Goal: Task Accomplishment & Management: Use online tool/utility

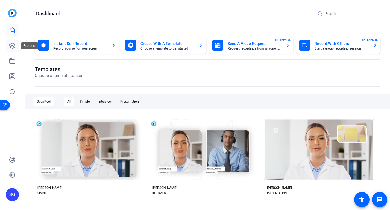
click at [14, 46] on icon at bounding box center [12, 45] width 5 height 5
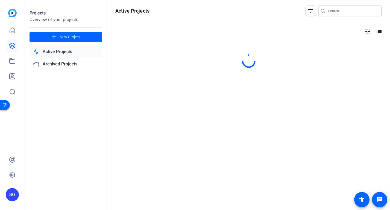
click at [335, 13] on input "Search" at bounding box center [353, 11] width 49 height 7
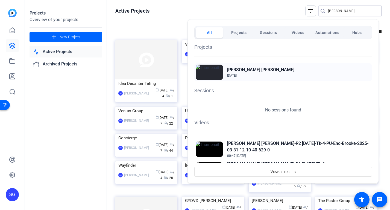
type input "[PERSON_NAME]"
click at [218, 71] on img at bounding box center [209, 72] width 27 height 15
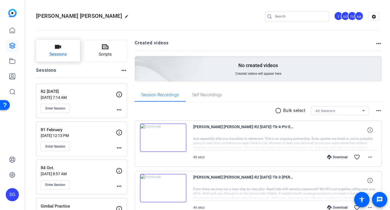
click at [59, 48] on icon "button" at bounding box center [58, 47] width 6 height 4
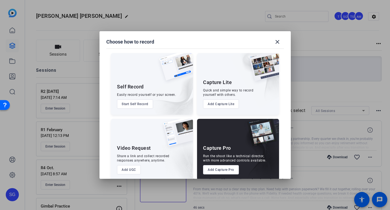
click at [230, 169] on button "Add Capture Pro" at bounding box center [221, 169] width 36 height 9
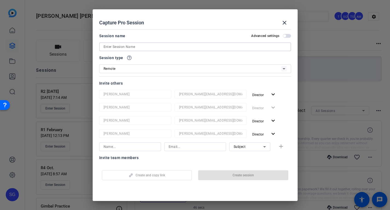
click at [167, 47] on input at bounding box center [195, 47] width 183 height 7
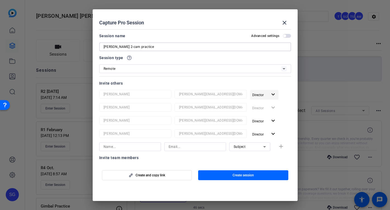
type input "Megan 2-cam practice"
click at [270, 95] on mat-icon "expand_more" at bounding box center [273, 94] width 7 height 7
click at [260, 117] on span "Remove User" at bounding box center [262, 116] width 20 height 4
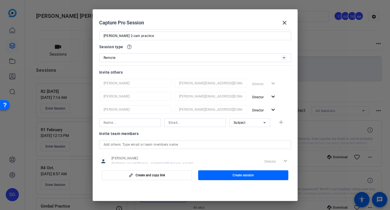
scroll to position [14, 0]
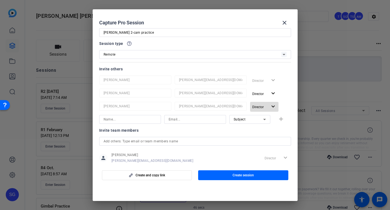
click at [270, 106] on mat-icon "expand_more" at bounding box center [273, 106] width 7 height 7
click at [256, 127] on span "Remove User" at bounding box center [262, 128] width 20 height 4
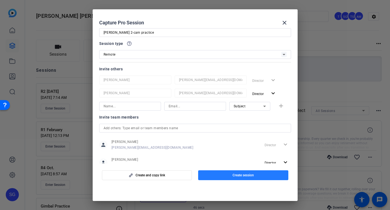
click at [235, 174] on span "Create session" at bounding box center [243, 175] width 21 height 4
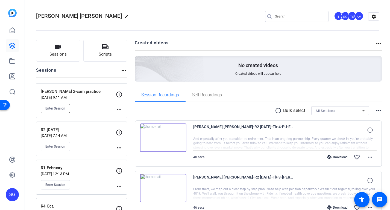
click at [62, 108] on span "Enter Session" at bounding box center [55, 108] width 20 height 4
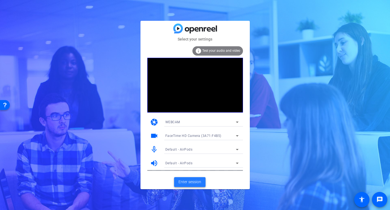
click at [196, 182] on span "Enter session" at bounding box center [190, 182] width 23 height 6
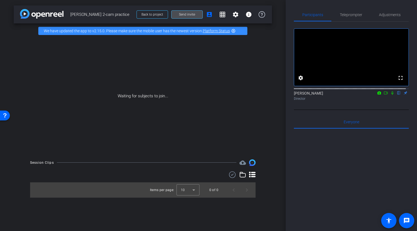
click at [188, 16] on span "Send invite" at bounding box center [187, 14] width 16 height 4
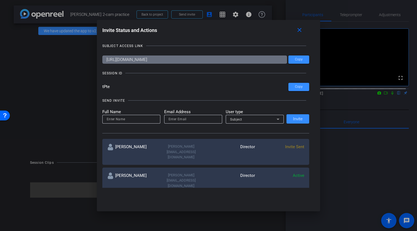
drag, startPoint x: 111, startPoint y: 88, endPoint x: 99, endPoint y: 88, distance: 12.6
click at [99, 88] on div "Invite Status and Actions close SUBJECT ACCESS LINK https://capture.openreel.co…" at bounding box center [209, 106] width 224 height 173
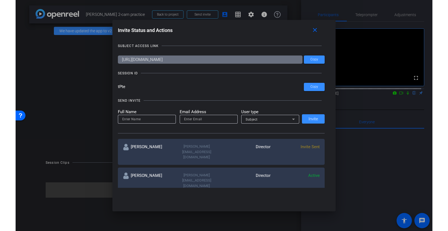
scroll to position [1, 0]
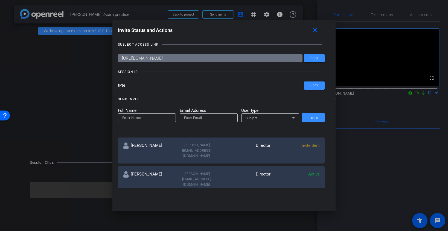
click at [190, 86] on input "tPte" at bounding box center [211, 86] width 186 height 8
click at [124, 86] on input "tPte" at bounding box center [211, 86] width 186 height 8
click at [0, 0] on mat-icon "close" at bounding box center [0, 0] width 0 height 0
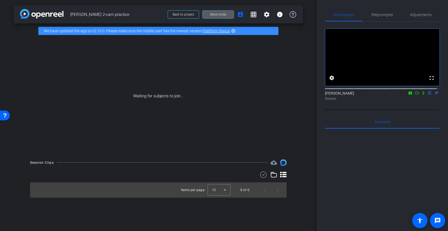
click at [215, 15] on span "Send invite" at bounding box center [218, 14] width 16 height 4
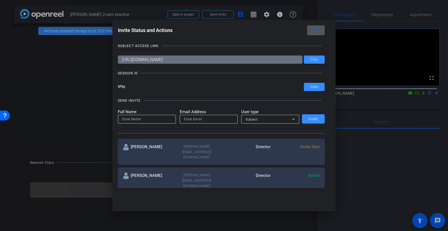
click at [317, 30] on mat-icon "close" at bounding box center [315, 30] width 7 height 7
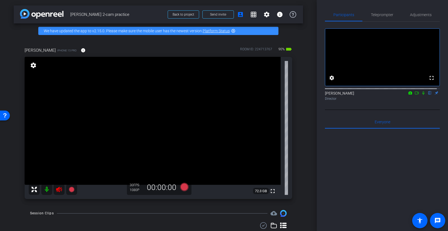
click at [57, 190] on icon at bounding box center [59, 189] width 6 height 5
click at [390, 16] on span "Adjustments" at bounding box center [421, 15] width 22 height 4
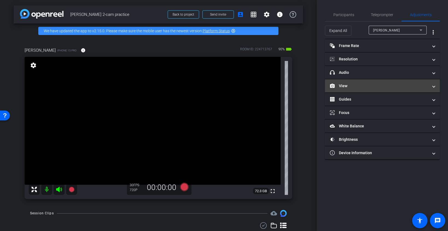
click at [378, 86] on mat-panel-title "View" at bounding box center [379, 86] width 99 height 6
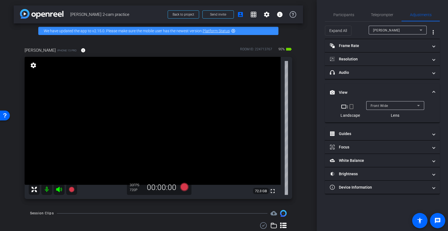
click at [387, 103] on div "Front Wide" at bounding box center [394, 105] width 47 height 7
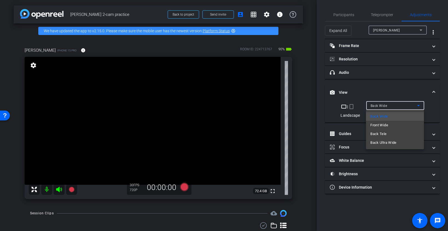
click at [390, 63] on div at bounding box center [224, 115] width 448 height 231
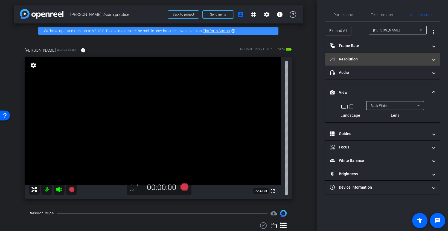
click at [390, 58] on mat-panel-title "Resolution" at bounding box center [379, 59] width 99 height 6
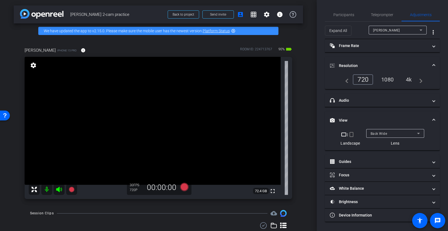
click at [389, 79] on div "1080" at bounding box center [387, 79] width 21 height 9
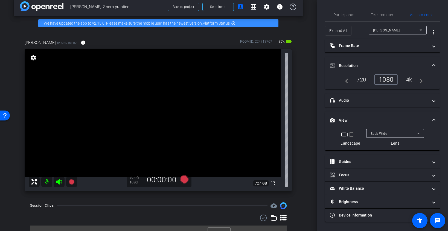
scroll to position [3, 0]
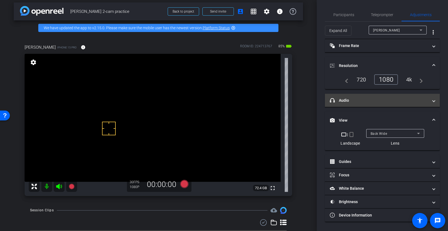
click at [390, 98] on span at bounding box center [434, 101] width 2 height 6
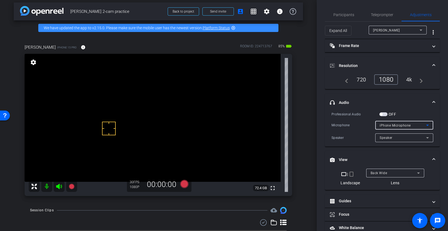
click at [390, 125] on span "iPhone Microphone" at bounding box center [395, 126] width 31 height 4
click at [390, 125] on div at bounding box center [224, 115] width 448 height 231
click at [390, 124] on span "iPhone Microphone" at bounding box center [395, 126] width 31 height 4
click at [390, 124] on div at bounding box center [224, 115] width 448 height 231
click at [385, 114] on span "button" at bounding box center [384, 114] width 8 height 4
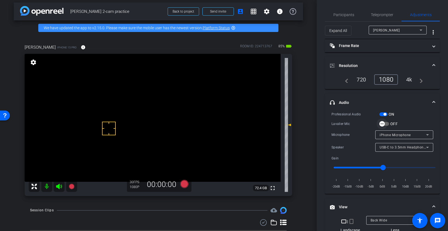
click at [383, 123] on icon "button" at bounding box center [382, 123] width 5 height 5
click at [384, 134] on span "iPhone Microphone" at bounding box center [395, 135] width 31 height 4
click at [383, 125] on div at bounding box center [224, 115] width 448 height 231
click at [382, 114] on span "button" at bounding box center [384, 114] width 8 height 4
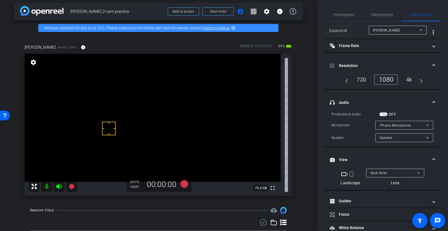
click at [384, 116] on div "OFF" at bounding box center [388, 114] width 17 height 5
click at [386, 114] on span "button" at bounding box center [384, 114] width 8 height 4
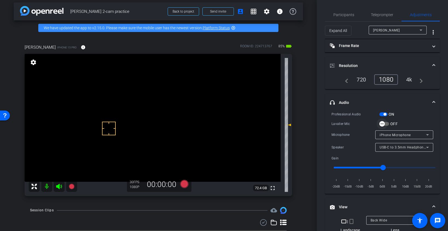
click at [387, 122] on span "button" at bounding box center [382, 123] width 11 height 11
click at [182, 185] on icon at bounding box center [184, 184] width 8 height 8
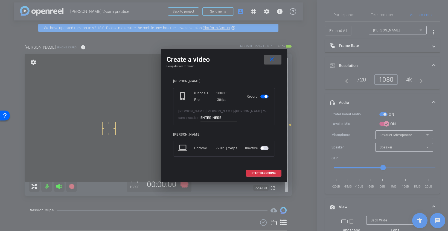
click at [201, 119] on input at bounding box center [219, 118] width 37 height 7
type input "Megan test 1"
click at [269, 173] on span "START RECORDING" at bounding box center [264, 173] width 24 height 3
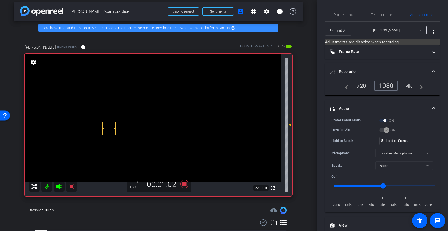
click at [187, 179] on div "30 FPS 1080P 00:01:02" at bounding box center [159, 184] width 65 height 15
click at [185, 184] on icon at bounding box center [184, 184] width 8 height 8
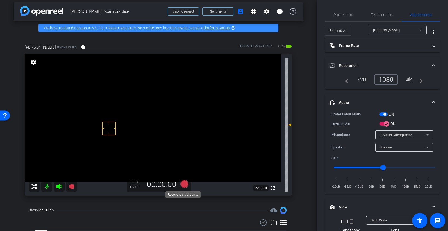
click at [183, 184] on icon at bounding box center [184, 184] width 8 height 8
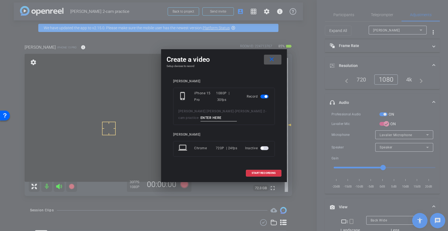
click at [201, 117] on input at bounding box center [219, 118] width 37 height 7
click at [274, 60] on mat-icon "close" at bounding box center [271, 59] width 7 height 7
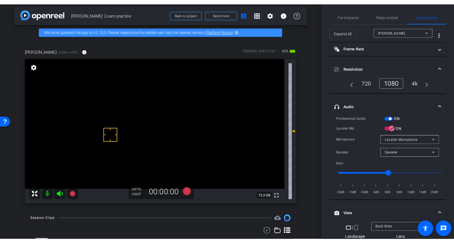
scroll to position [1, 0]
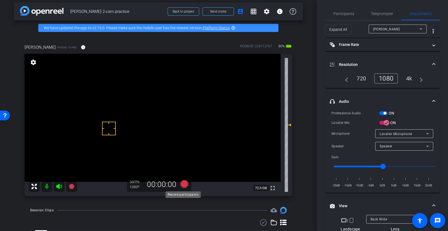
click at [184, 184] on icon at bounding box center [184, 184] width 8 height 8
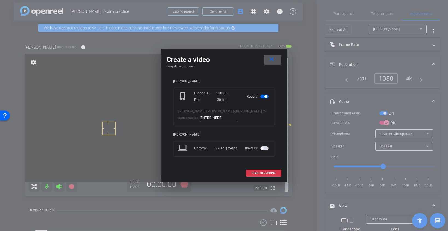
click at [201, 121] on input at bounding box center [219, 118] width 37 height 7
type input "test 2"
click at [264, 173] on span "START RECORDING" at bounding box center [264, 173] width 24 height 3
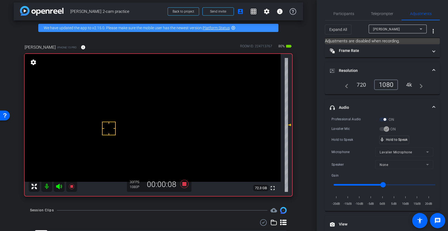
click at [390, 128] on div "Lavalier Mic ON" at bounding box center [383, 129] width 102 height 6
click at [183, 185] on icon at bounding box center [184, 184] width 8 height 8
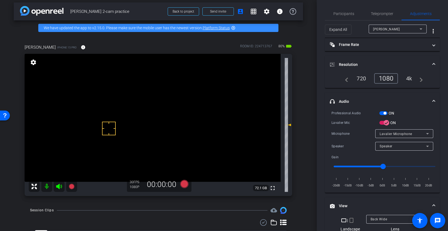
click at [383, 113] on span "button" at bounding box center [384, 113] width 8 height 4
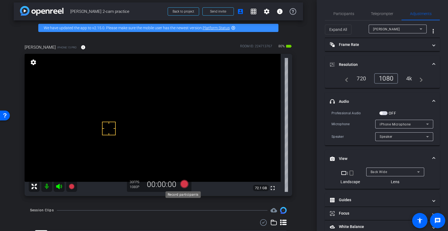
click at [183, 185] on icon at bounding box center [184, 184] width 8 height 8
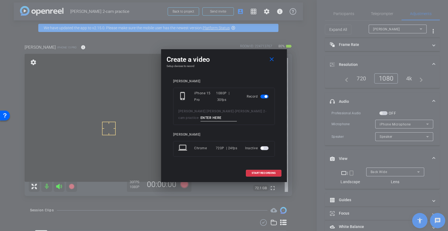
click at [204, 118] on input at bounding box center [219, 118] width 37 height 7
type input "test 3"
click at [277, 173] on span at bounding box center [263, 173] width 35 height 13
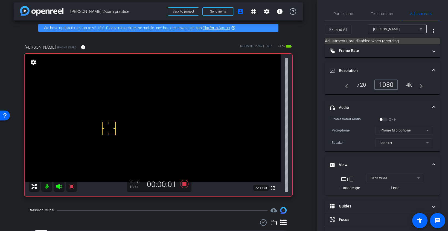
click at [384, 121] on div "OFF" at bounding box center [388, 119] width 17 height 5
click at [386, 119] on div "OFF" at bounding box center [388, 119] width 17 height 5
click at [385, 119] on div "OFF" at bounding box center [388, 119] width 17 height 5
click at [180, 185] on icon at bounding box center [184, 184] width 13 height 10
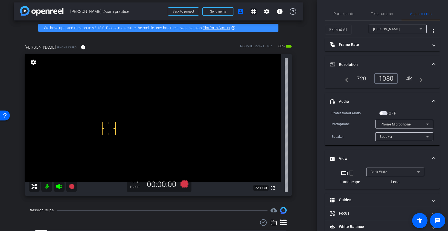
click at [386, 113] on span "button" at bounding box center [384, 113] width 8 height 4
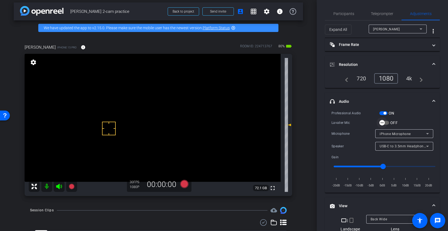
click at [387, 123] on span "button" at bounding box center [382, 122] width 11 height 11
click at [184, 182] on icon at bounding box center [184, 184] width 8 height 8
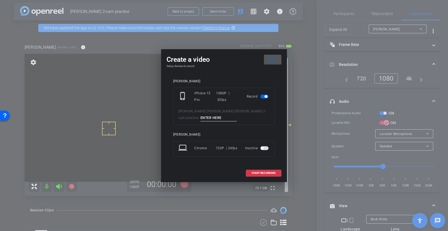
click at [204, 119] on input at bounding box center [219, 118] width 37 height 7
type input "test 4"
click at [253, 173] on span "START RECORDING" at bounding box center [264, 173] width 24 height 3
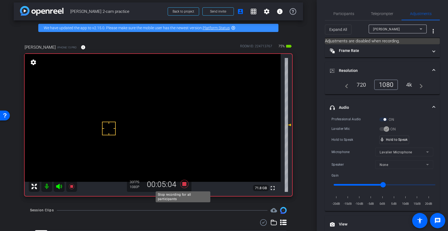
click at [184, 184] on icon at bounding box center [184, 184] width 8 height 8
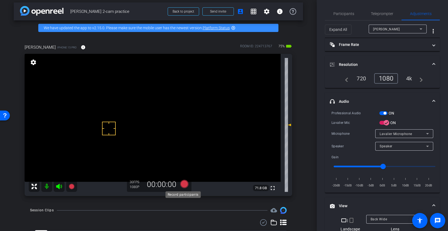
click at [182, 183] on icon at bounding box center [184, 184] width 8 height 8
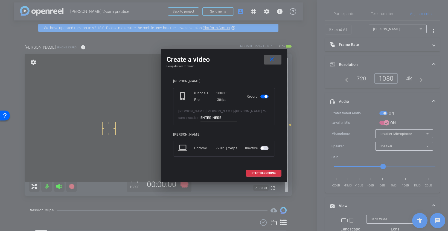
click at [201, 118] on input at bounding box center [219, 118] width 37 height 7
type input "Test 4"
click at [259, 173] on span "START RECORDING" at bounding box center [264, 173] width 24 height 3
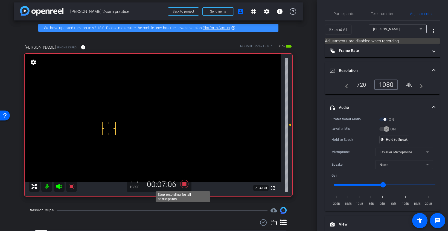
click at [183, 186] on icon at bounding box center [184, 184] width 8 height 8
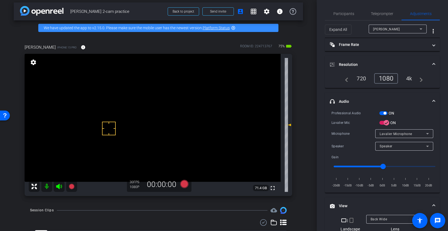
click at [384, 112] on span "button" at bounding box center [385, 113] width 3 height 3
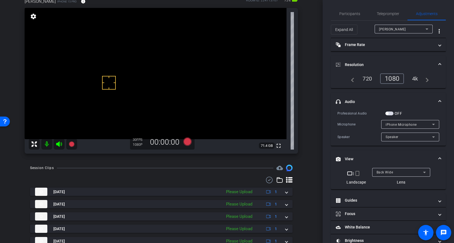
scroll to position [51, 0]
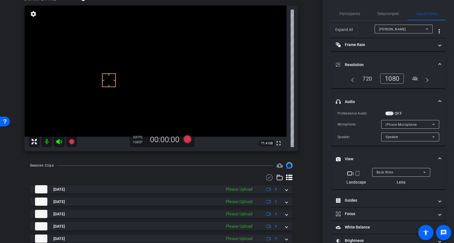
click at [268, 179] on icon at bounding box center [269, 177] width 8 height 7
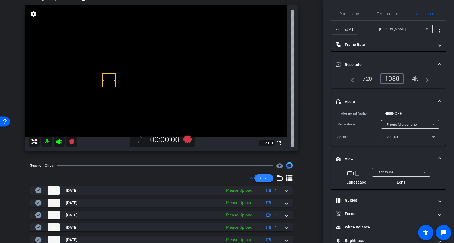
click at [267, 180] on span at bounding box center [263, 177] width 19 height 13
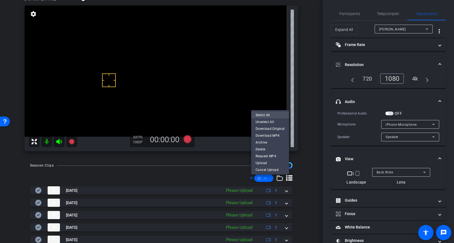
click at [265, 116] on span "Select All" at bounding box center [270, 114] width 29 height 7
click at [263, 162] on span "Upload" at bounding box center [270, 162] width 29 height 7
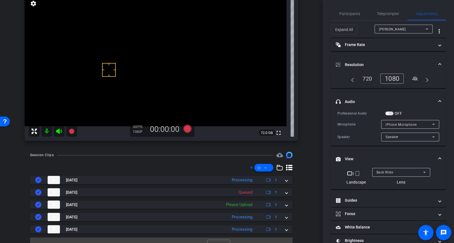
scroll to position [60, 0]
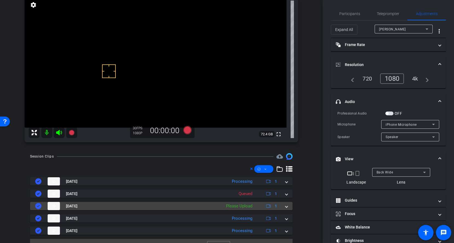
click at [285, 205] on span at bounding box center [286, 206] width 2 height 6
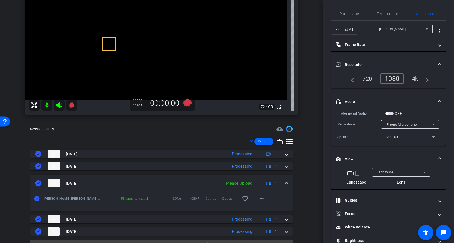
scroll to position [86, 0]
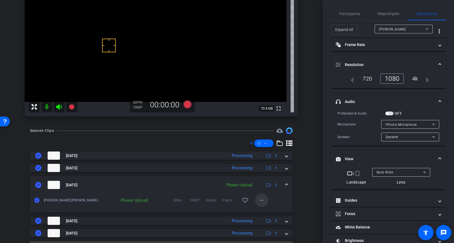
click at [258, 201] on mat-icon "more_horiz" at bounding box center [261, 200] width 7 height 7
click at [258, 210] on span "Upload" at bounding box center [268, 211] width 22 height 7
click at [260, 199] on mat-icon "more_horiz" at bounding box center [261, 200] width 7 height 7
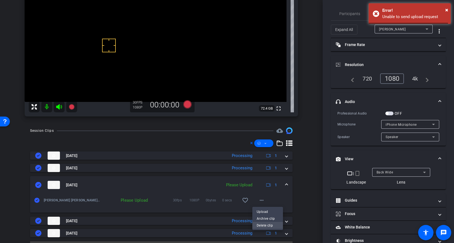
click at [264, 210] on span "Delete clip" at bounding box center [268, 225] width 22 height 7
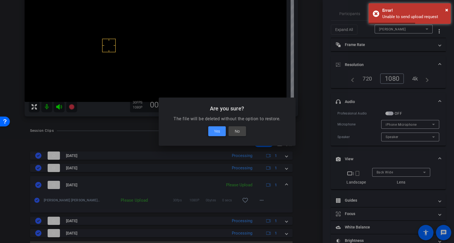
click at [218, 131] on span "Yes" at bounding box center [217, 131] width 6 height 7
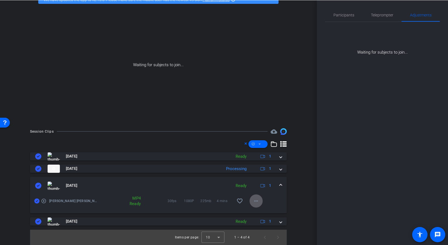
scroll to position [31, 0]
